Goal: Information Seeking & Learning: Learn about a topic

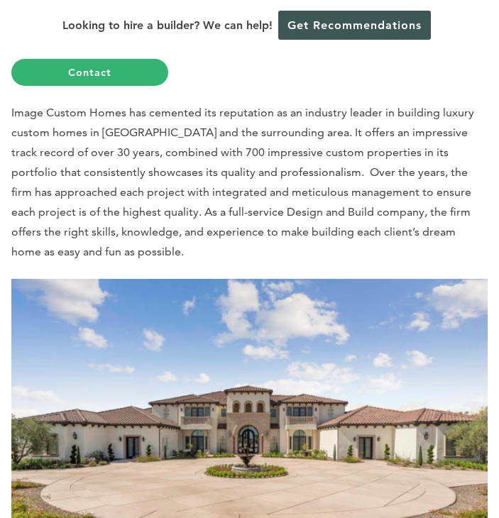
scroll to position [1206, 0]
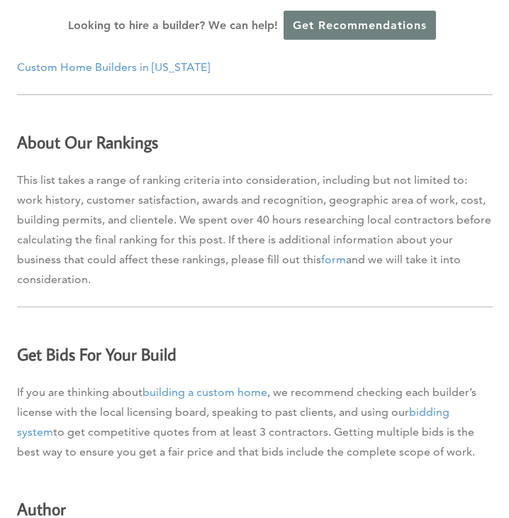
scroll to position [11767, 0]
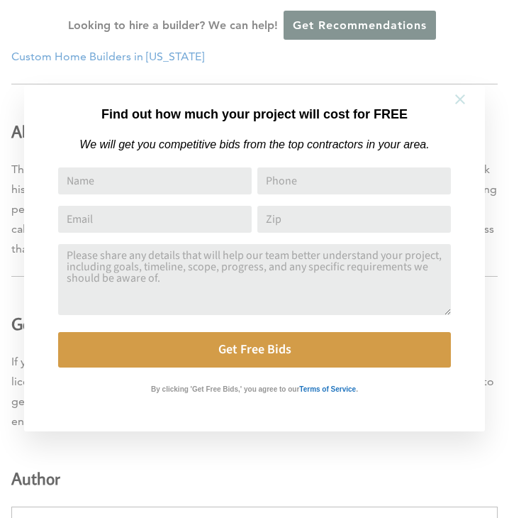
click at [460, 90] on button at bounding box center [461, 99] width 50 height 50
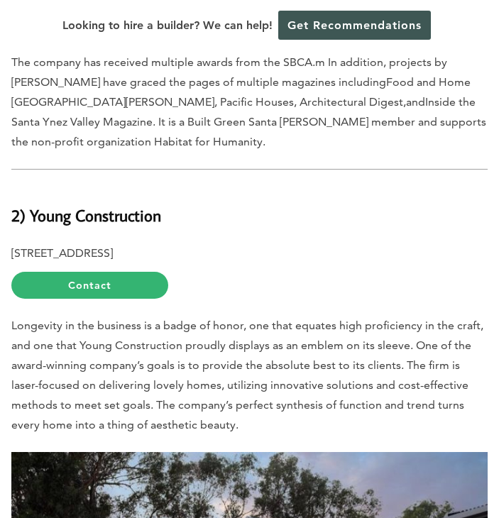
scroll to position [9461, 0]
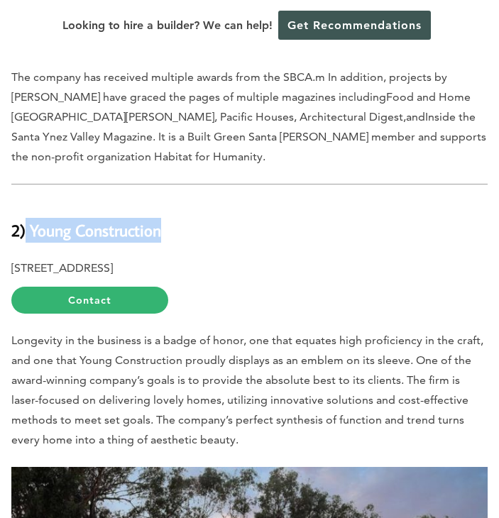
drag, startPoint x: 188, startPoint y: 112, endPoint x: 28, endPoint y: 118, distance: 160.5
click at [28, 201] on h2 "2) Young Construction" at bounding box center [249, 221] width 476 height 41
copy b "Young Construction"
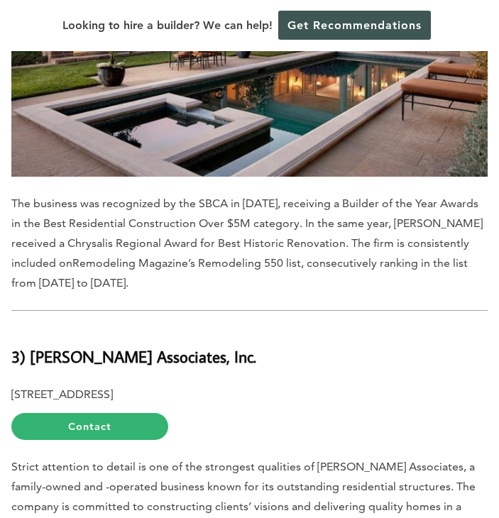
scroll to position [8452, 0]
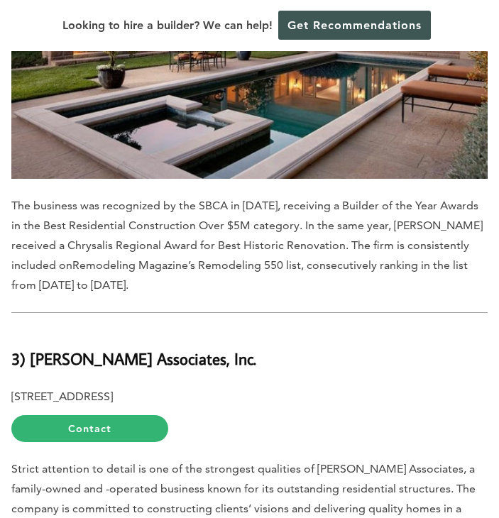
drag, startPoint x: 31, startPoint y: 239, endPoint x: 270, endPoint y: 240, distance: 239.1
click at [270, 330] on h2 "3) Leonard Unander Associates, Inc." at bounding box center [249, 350] width 476 height 41
copy b "Leonard Unander Associates, Inc."
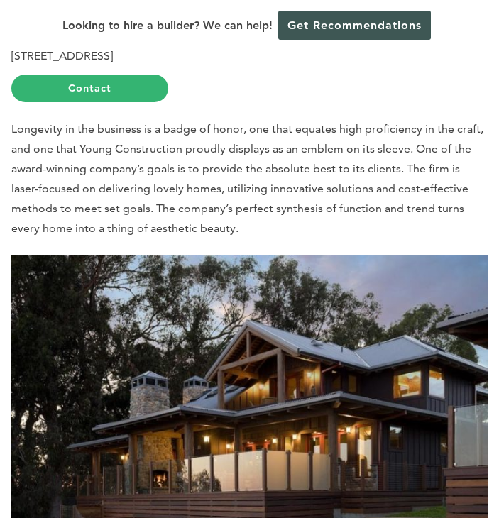
scroll to position [9516, 0]
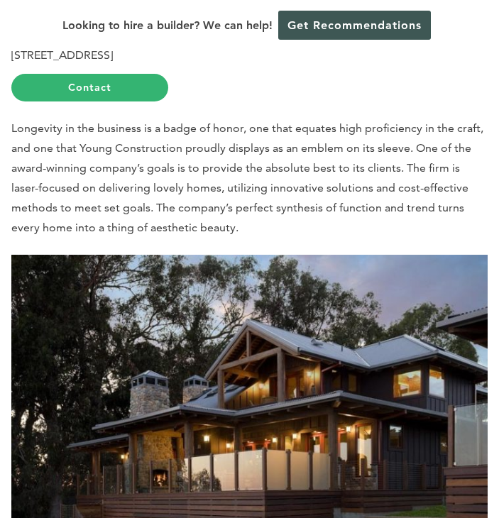
click at [192, 255] on img at bounding box center [249, 418] width 476 height 327
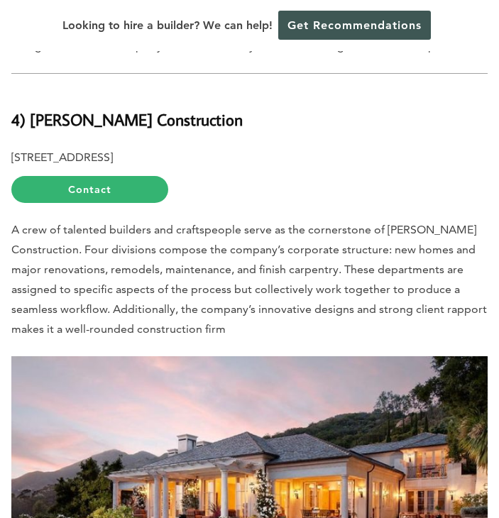
scroll to position [7506, 0]
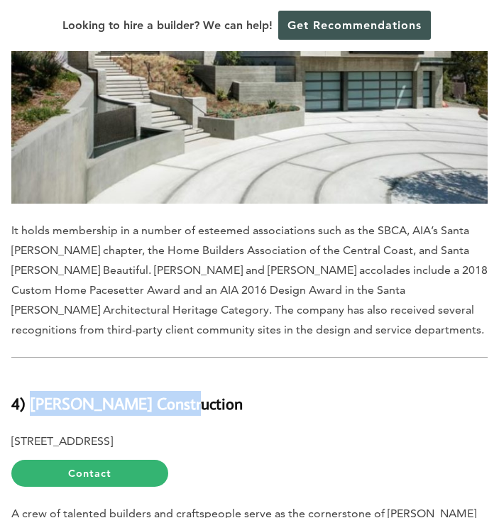
drag, startPoint x: 35, startPoint y: 286, endPoint x: 224, endPoint y: 279, distance: 189.6
click at [224, 375] on h2 "4) DD Ford Construction" at bounding box center [249, 395] width 476 height 41
copy b "DD Ford Construction"
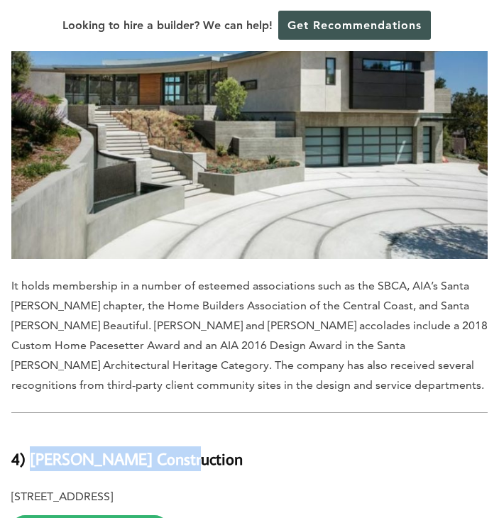
scroll to position [7435, 0]
